Goal: Task Accomplishment & Management: Use online tool/utility

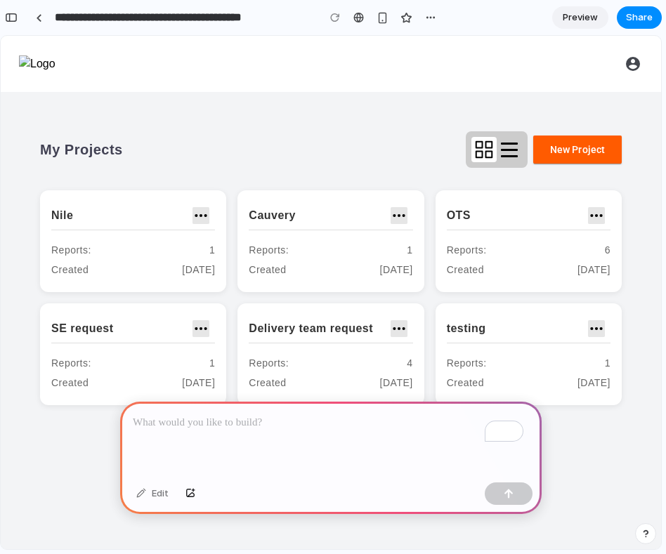
click at [412, 113] on main "My Projects New Project Nile Reports: 1 Created [DATE] Cauvery Reports: 1 Creat…" at bounding box center [331, 320] width 660 height 457
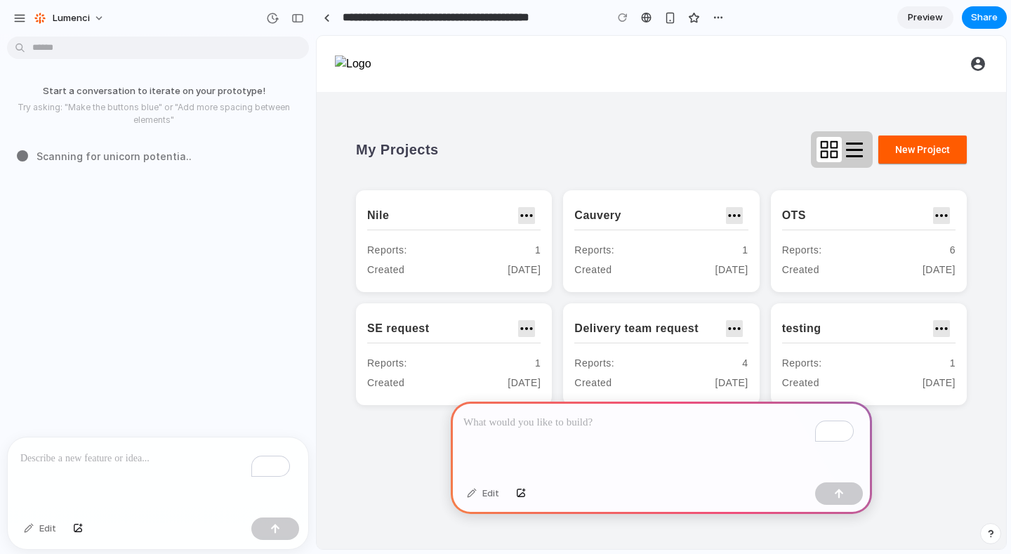
click at [117, 149] on span "Scanning for unicorn potentia .." at bounding box center [114, 156] width 155 height 15
click at [55, 157] on span "Analyz" at bounding box center [54, 156] width 34 height 15
click at [441, 339] on div "SE request" at bounding box center [453, 329] width 173 height 29
click at [405, 315] on div "SE request" at bounding box center [453, 329] width 173 height 29
click at [391, 212] on div "Nile" at bounding box center [453, 216] width 173 height 29
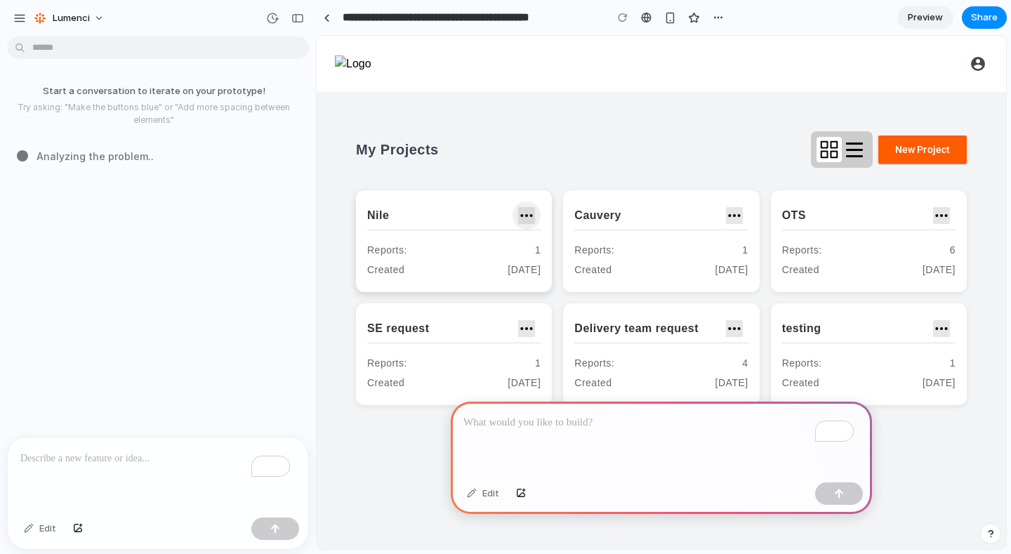
click at [527, 217] on span at bounding box center [527, 216] width 34 height 34
click at [665, 222] on span at bounding box center [735, 216] width 34 height 34
click at [665, 212] on span at bounding box center [942, 216] width 34 height 34
click at [665, 150] on span at bounding box center [923, 150] width 88 height 34
click at [665, 152] on icon at bounding box center [829, 149] width 21 height 21
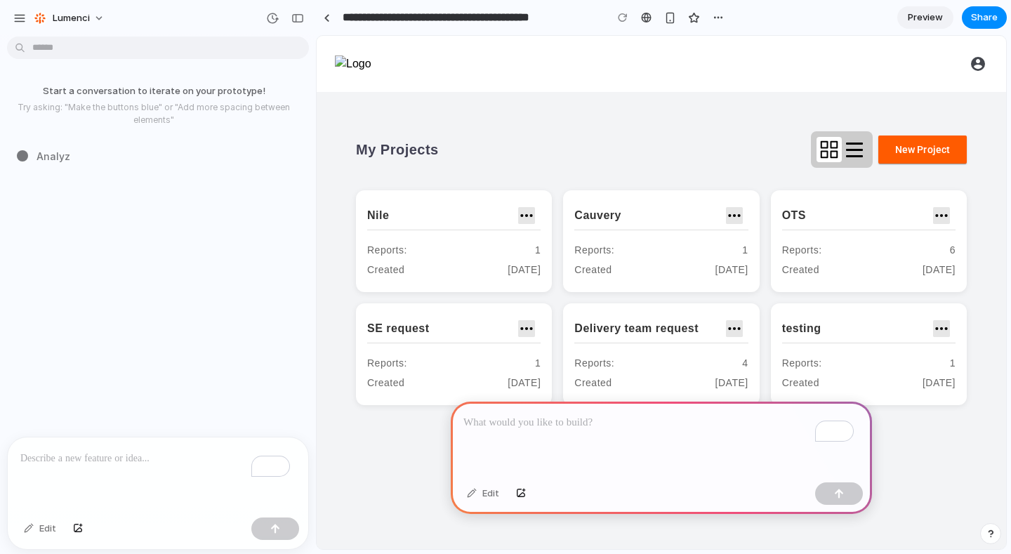
click at [665, 148] on icon at bounding box center [854, 150] width 17 height 15
click at [665, 72] on span at bounding box center [979, 64] width 34 height 34
click at [665, 334] on span at bounding box center [942, 329] width 34 height 34
click at [189, 455] on p "To enrich screen reader interactions, please activate Accessibility in Grammarl…" at bounding box center [157, 458] width 275 height 17
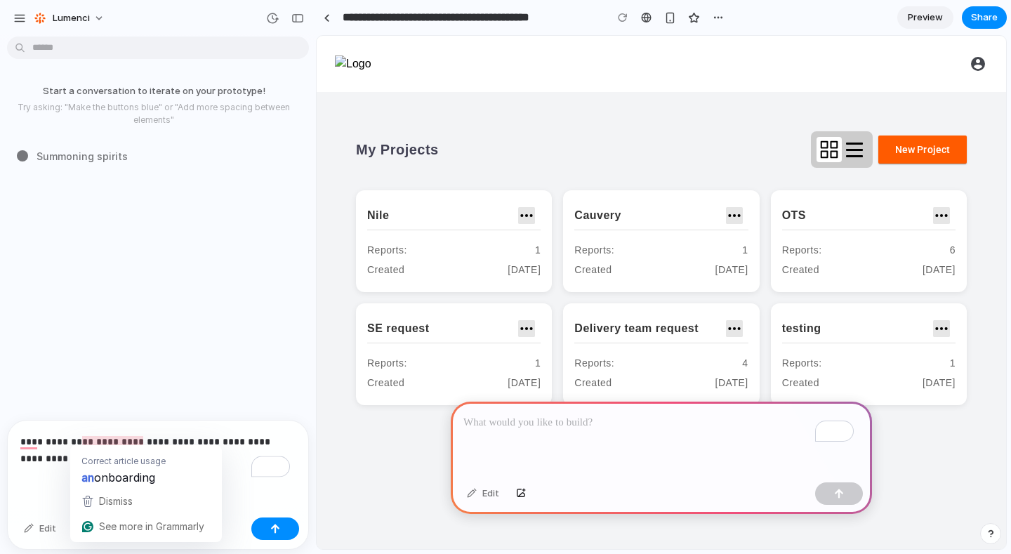
click at [87, 433] on p "**********" at bounding box center [155, 450] width 270 height 34
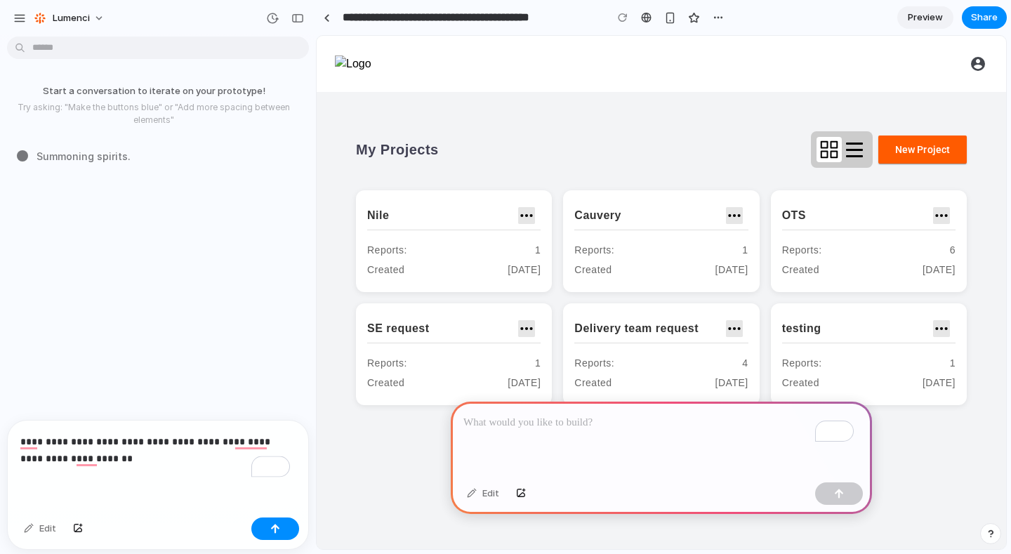
click at [114, 456] on p "**********" at bounding box center [155, 450] width 270 height 34
click at [41, 517] on div "Edit" at bounding box center [40, 529] width 46 height 22
click at [277, 517] on button "button" at bounding box center [275, 529] width 48 height 22
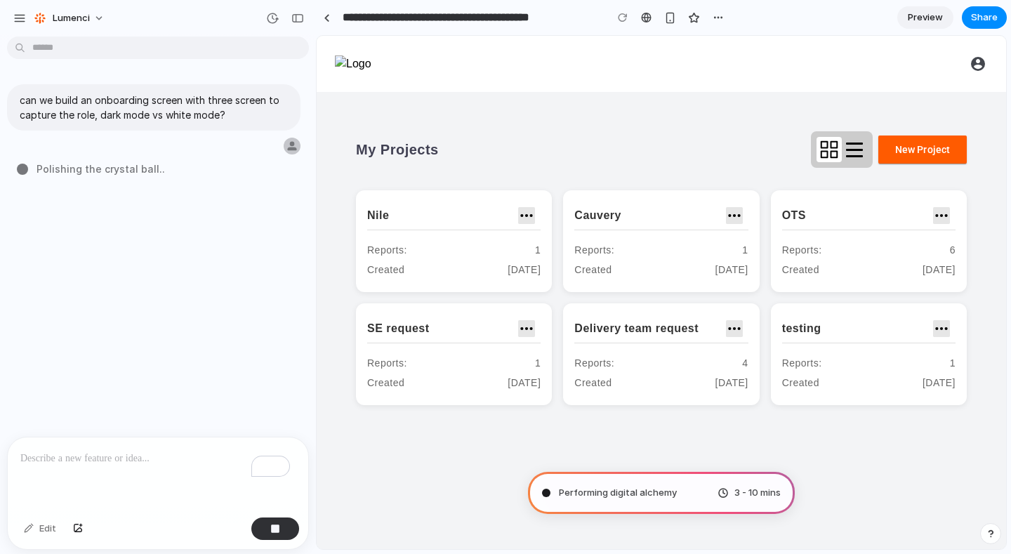
click at [665, 490] on div "3 - 10 mins" at bounding box center [749, 493] width 63 height 14
click at [665, 12] on div "button" at bounding box center [718, 17] width 11 height 11
click at [665, 18] on div "Duplicate Delete" at bounding box center [505, 277] width 1011 height 554
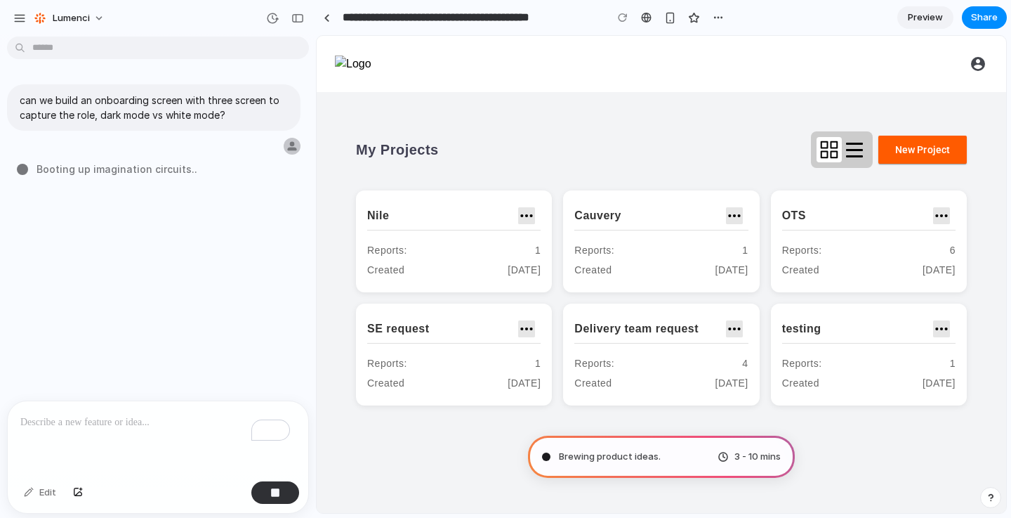
type input "**********"
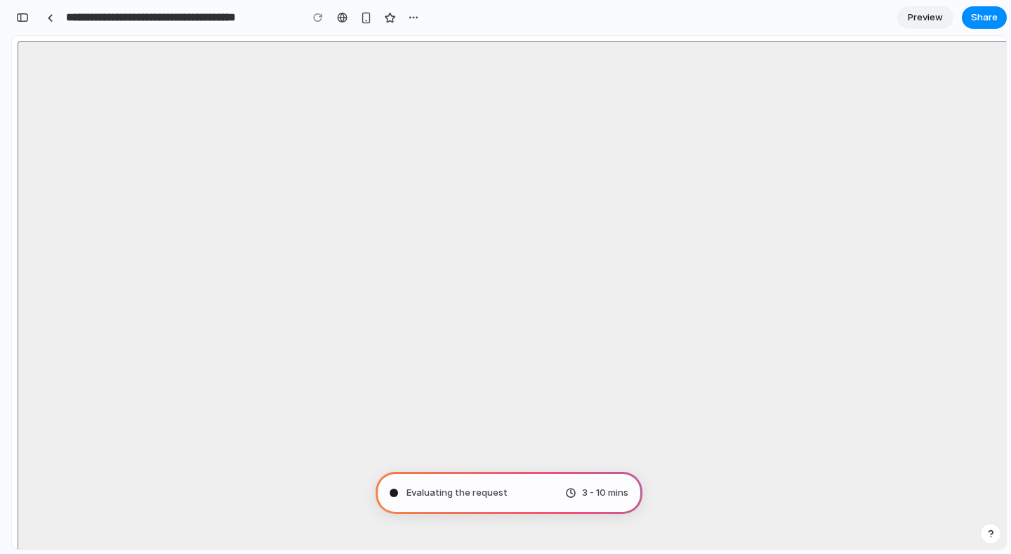
scroll to position [387, 0]
click at [23, 15] on div "button" at bounding box center [22, 18] width 13 height 10
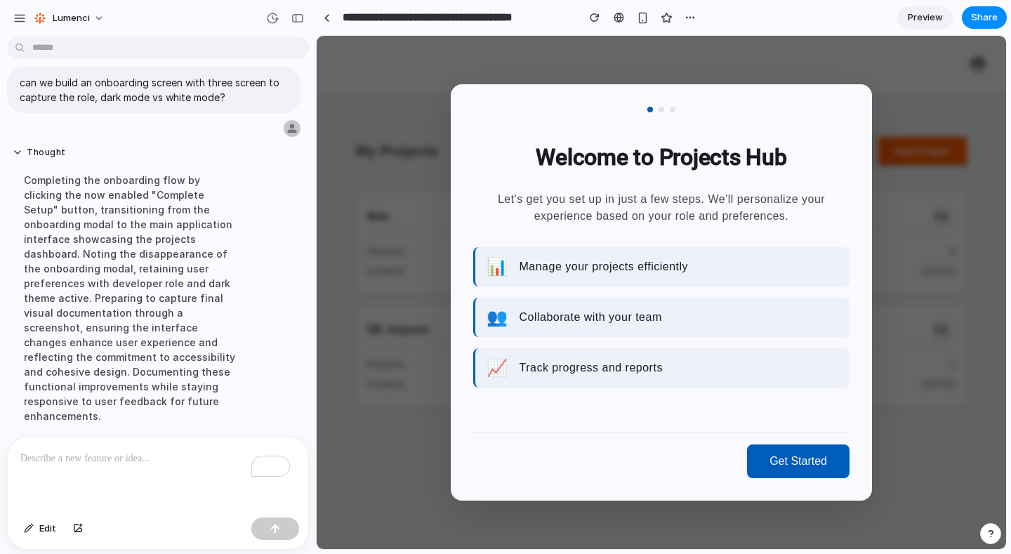
scroll to position [239, 0]
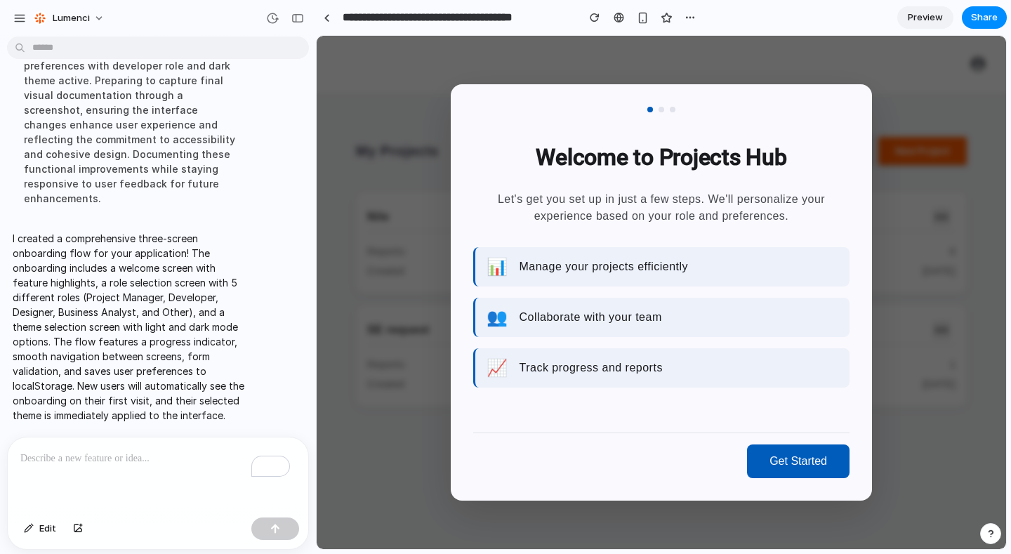
click at [612, 242] on div "Welcome to Projects Hub Let's get you set up in just a few steps. We'll persona…" at bounding box center [661, 284] width 376 height 298
click at [660, 276] on div "📊 Manage your projects efficiently" at bounding box center [661, 266] width 376 height 39
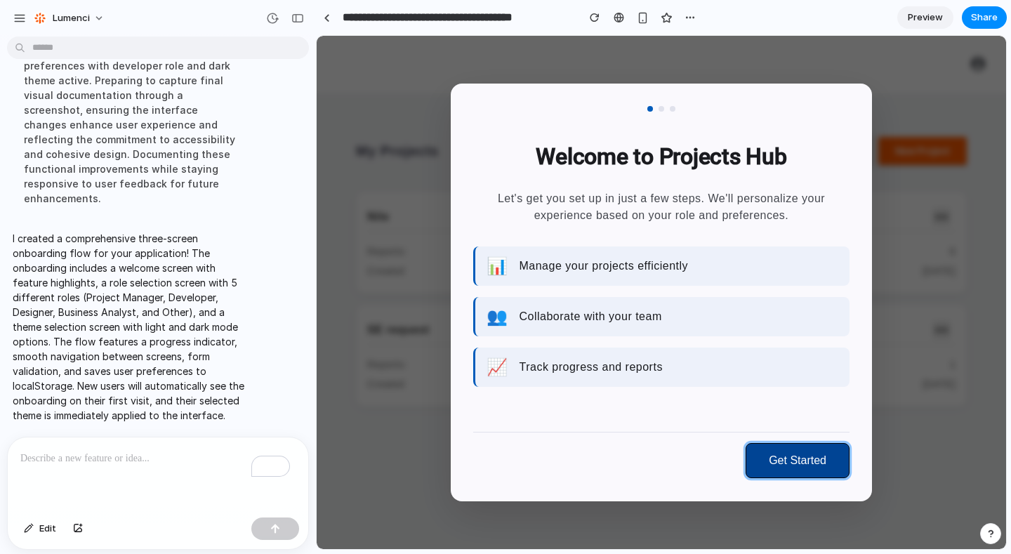
click at [665, 457] on button "Get Started" at bounding box center [798, 460] width 104 height 35
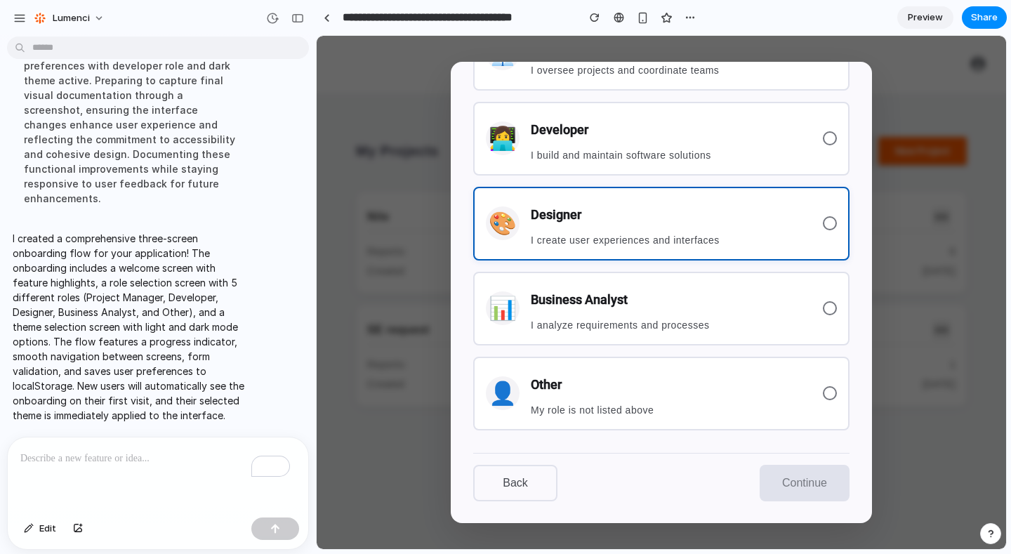
scroll to position [0, 0]
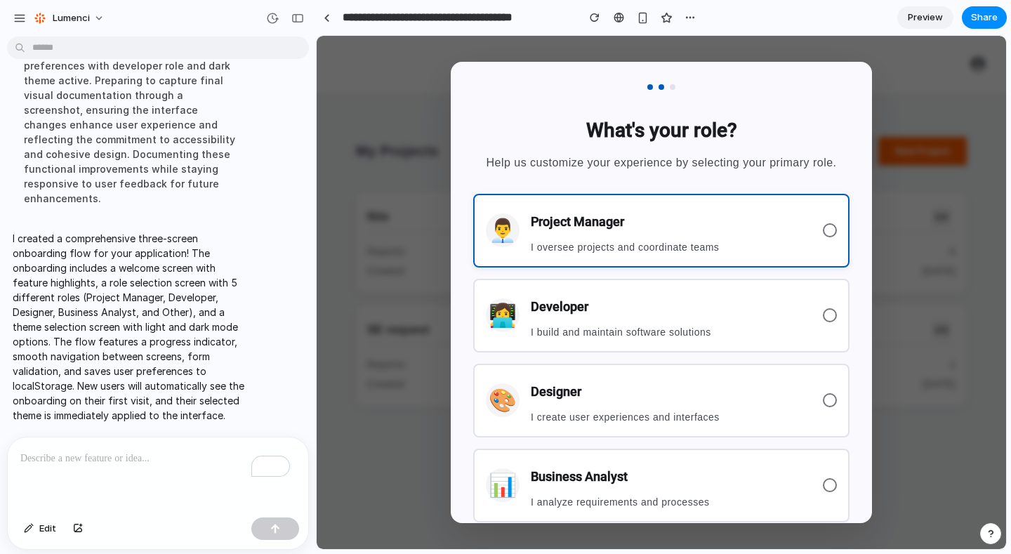
click at [665, 237] on h3 "Project Manager" at bounding box center [671, 221] width 281 height 31
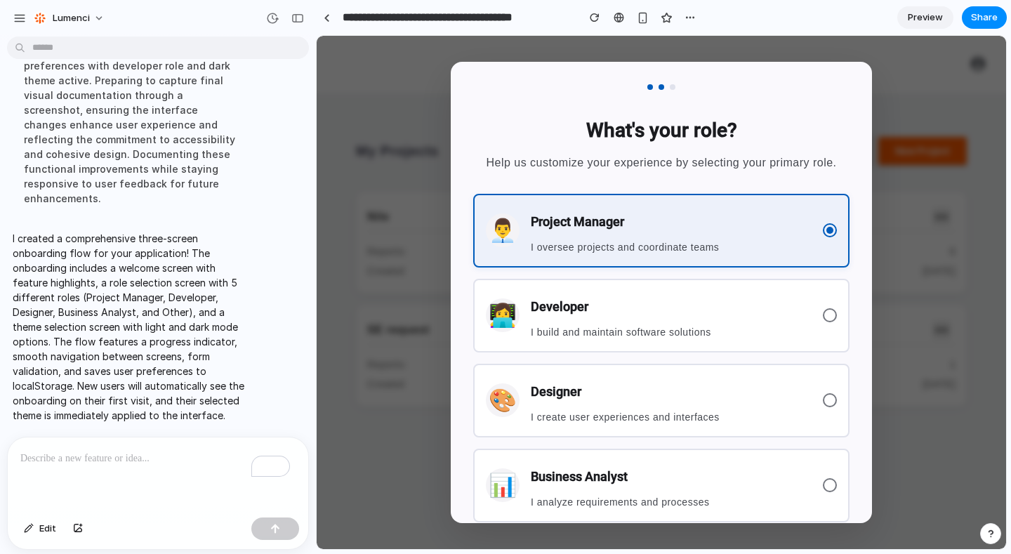
scroll to position [195, 0]
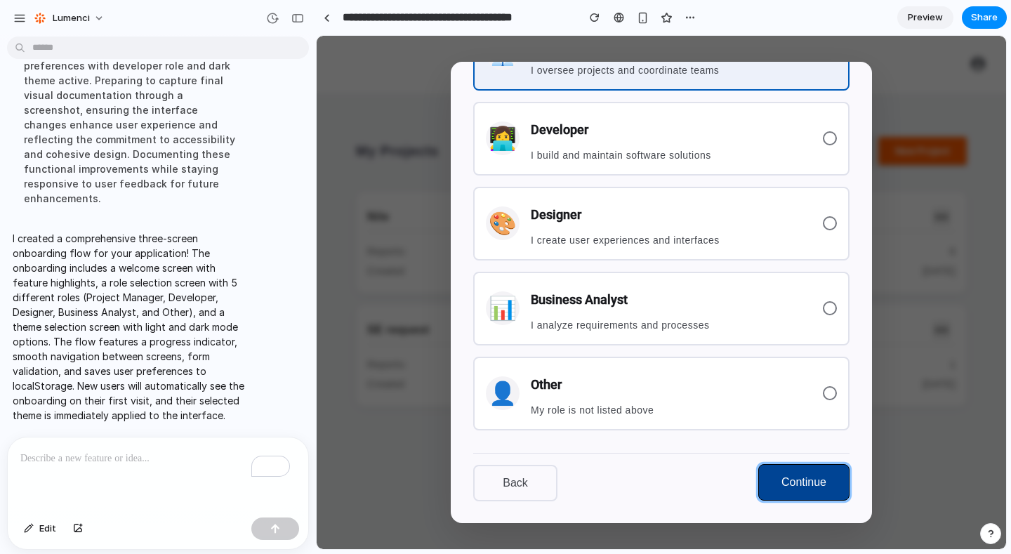
click at [665, 486] on button "Continue" at bounding box center [804, 482] width 91 height 37
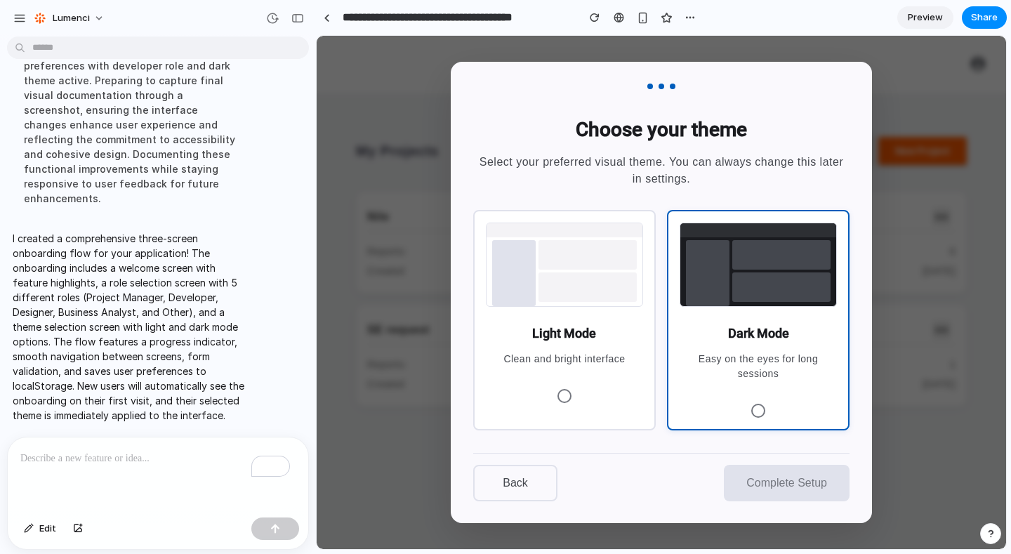
click at [665, 311] on div "Dark Mode Easy on the eyes for long sessions" at bounding box center [758, 320] width 183 height 221
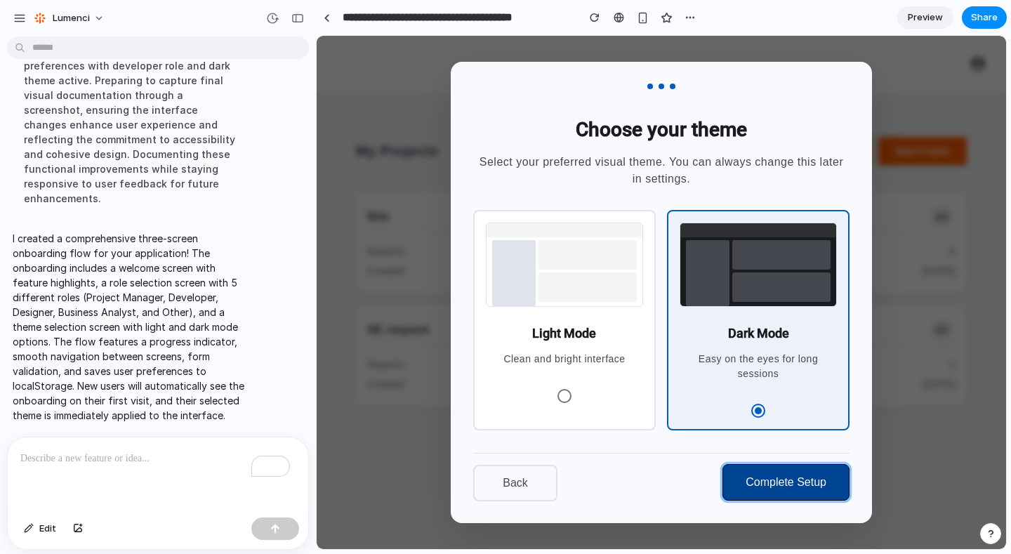
click at [665, 490] on button "Complete Setup" at bounding box center [786, 482] width 127 height 37
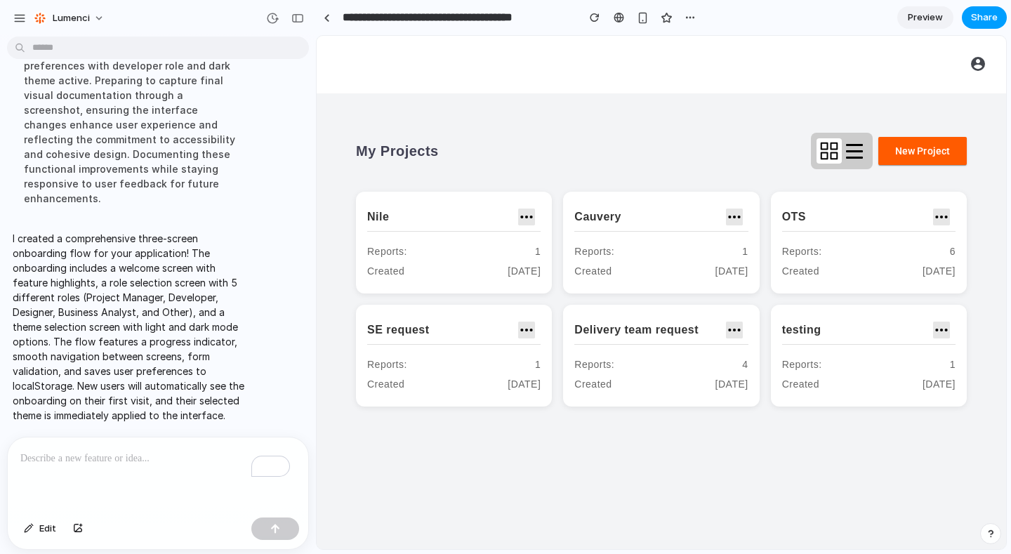
click at [665, 15] on span "Share" at bounding box center [984, 18] width 27 height 14
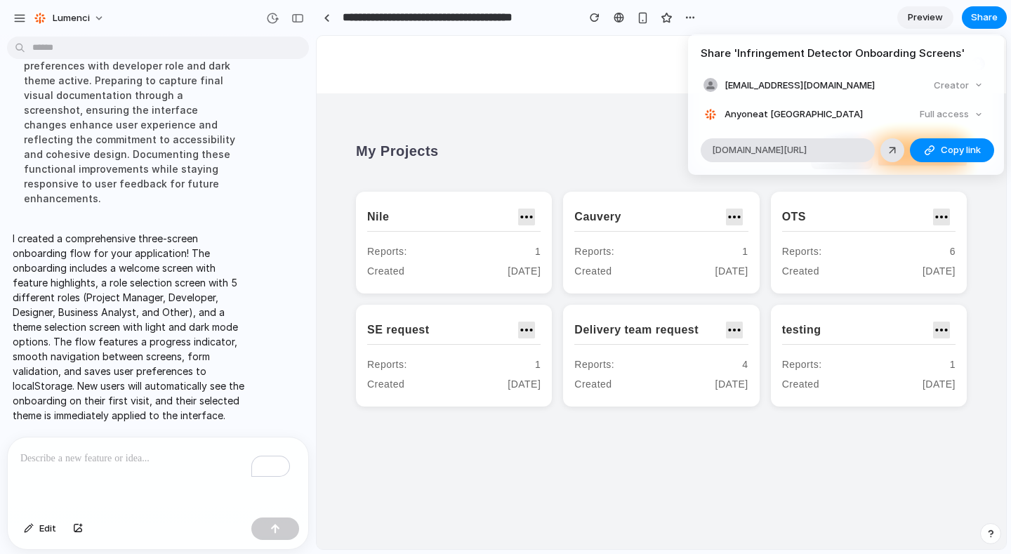
click at [665, 115] on div "Full access" at bounding box center [951, 115] width 74 height 20
click at [665, 110] on div "Full access" at bounding box center [951, 115] width 74 height 20
click at [665, 147] on span "Copy link" at bounding box center [961, 150] width 40 height 14
click at [665, 84] on div "Creator" at bounding box center [958, 86] width 60 height 20
click at [474, 119] on div "Share ' Infringement Detector Onboarding Screens ' [EMAIL_ADDRESS][DOMAIN_NAME]…" at bounding box center [505, 277] width 1011 height 554
